Goal: Navigation & Orientation: Find specific page/section

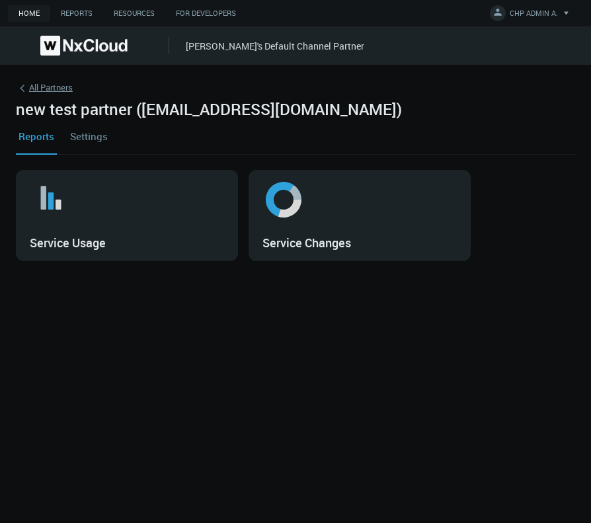
click at [52, 95] on link "All Partners" at bounding box center [295, 90] width 559 height 19
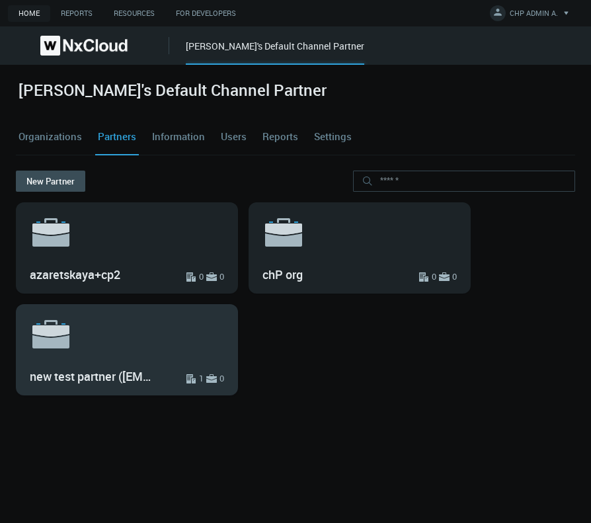
click at [150, 377] on h3 "new test partner ([EMAIL_ADDRESS][DOMAIN_NAME])" at bounding box center [93, 376] width 126 height 15
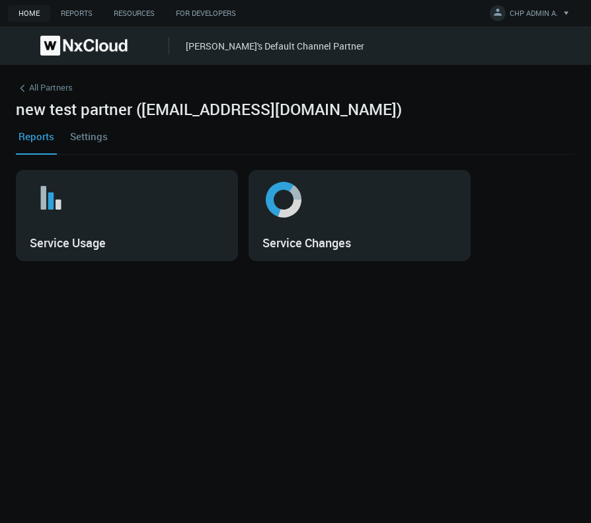
click at [83, 139] on link "Settings" at bounding box center [88, 136] width 43 height 36
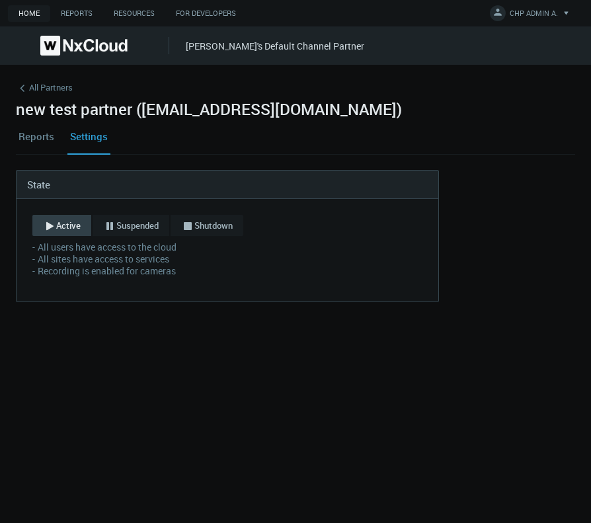
click at [36, 139] on link "Reports" at bounding box center [36, 136] width 41 height 36
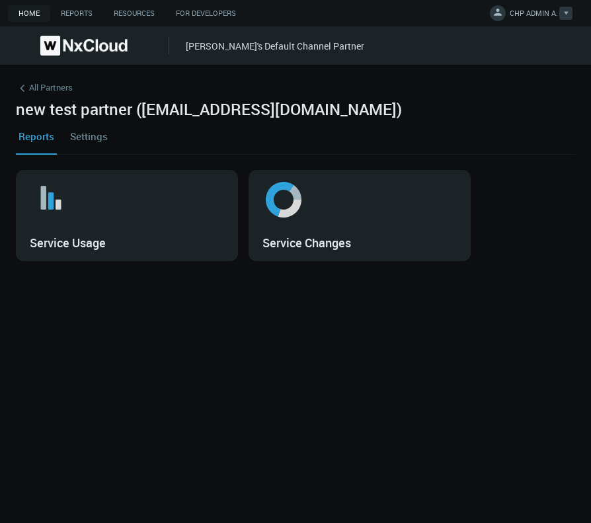
click at [492, 18] on icon at bounding box center [497, 11] width 13 height 13
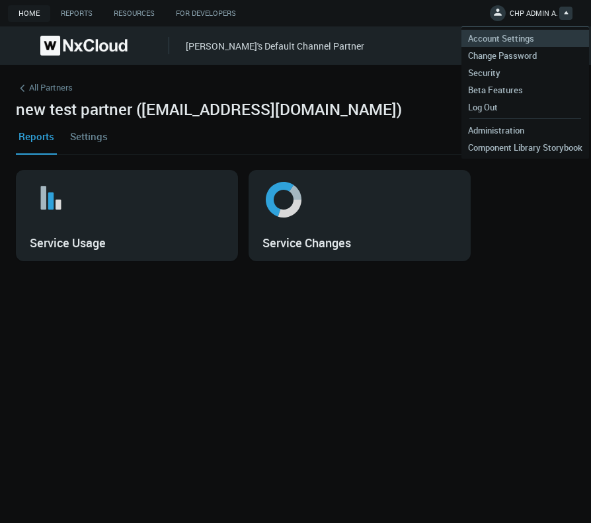
click at [493, 37] on span "Account Settings" at bounding box center [500, 38] width 79 height 12
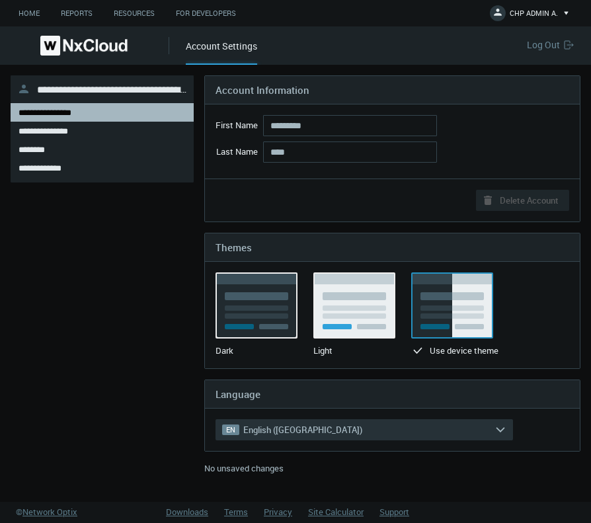
click at [116, 90] on span "**********" at bounding box center [122, 88] width 170 height 13
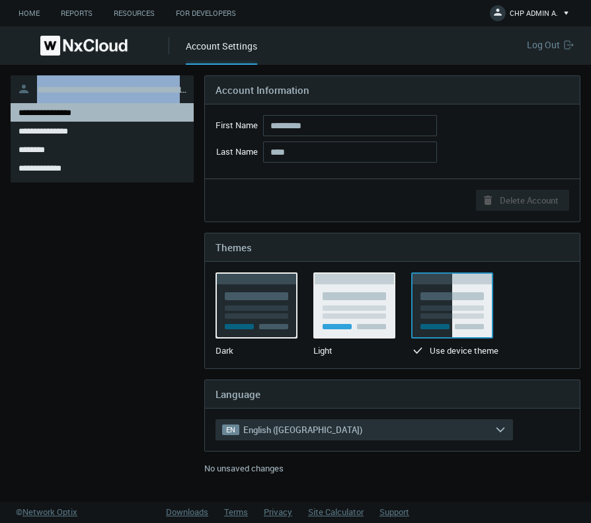
click at [116, 90] on span "**********" at bounding box center [122, 88] width 170 height 13
click at [70, 47] on img at bounding box center [83, 46] width 87 height 20
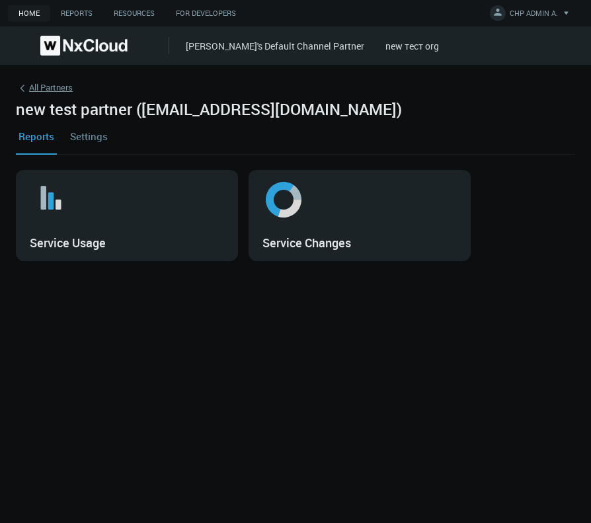
click at [36, 86] on link "All Partners" at bounding box center [295, 90] width 559 height 19
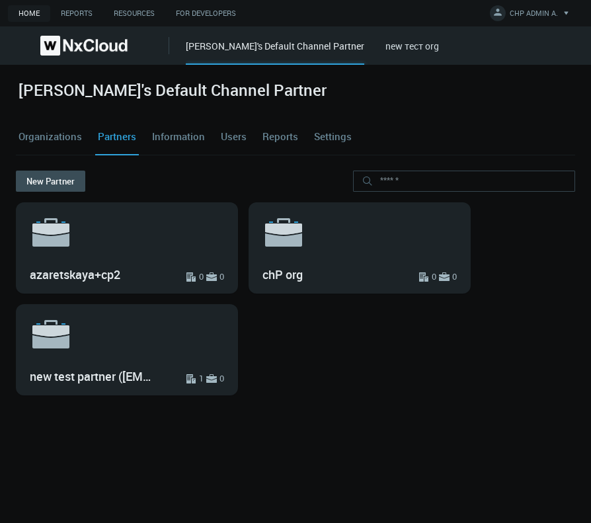
click at [221, 140] on link "Users" at bounding box center [233, 137] width 31 height 36
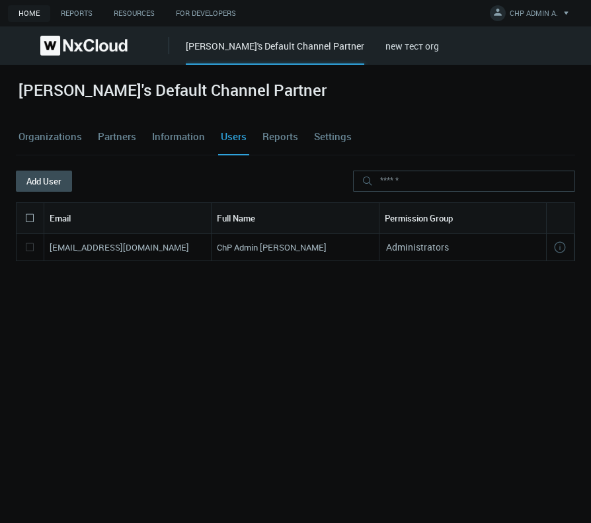
click at [124, 143] on link "Partners" at bounding box center [117, 137] width 44 height 36
